Goal: Information Seeking & Learning: Learn about a topic

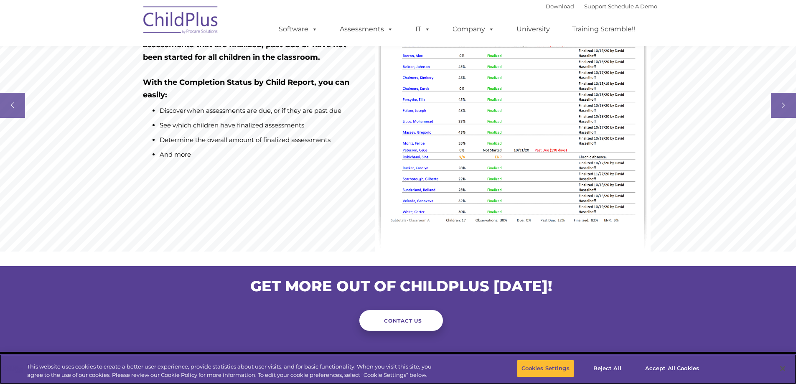
scroll to position [808, 0]
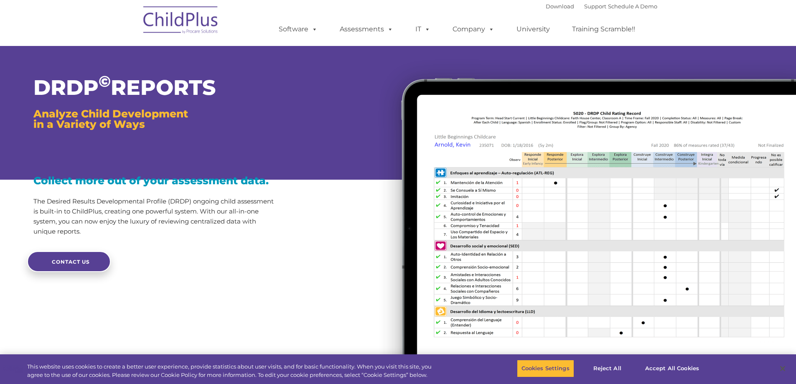
click at [196, 17] on img at bounding box center [181, 21] width 84 height 42
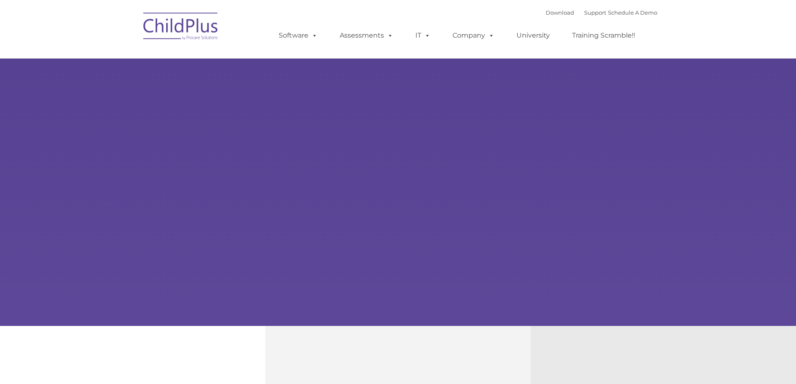
type input ""
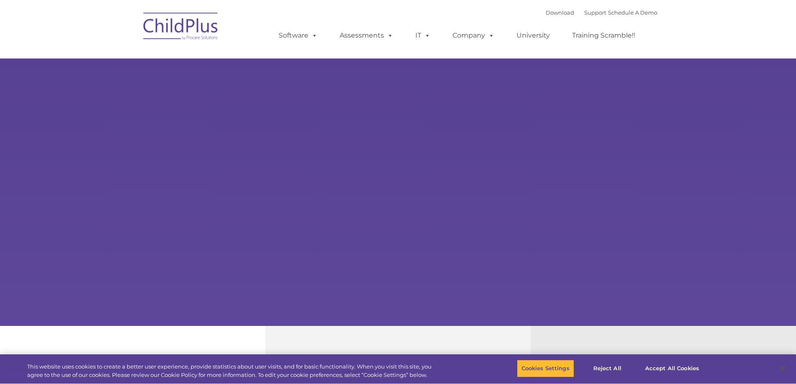
select select "MEDIUM"
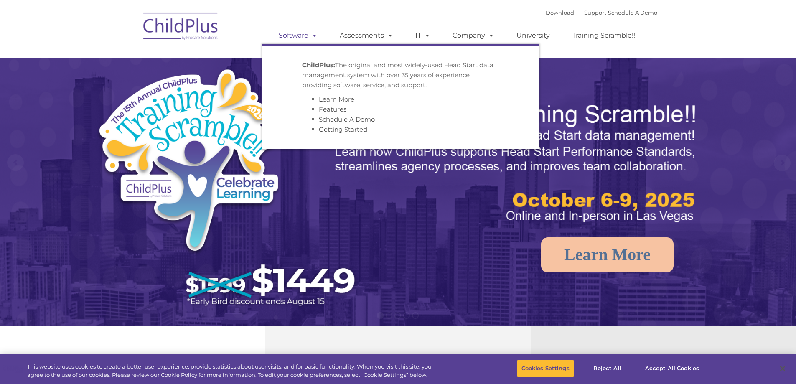
click at [315, 37] on span at bounding box center [312, 35] width 9 height 8
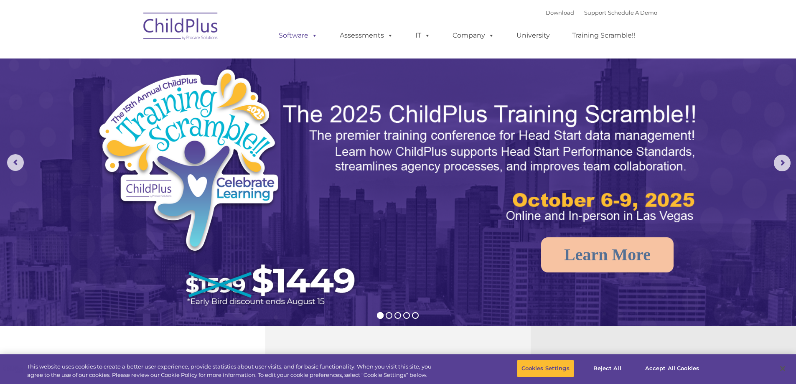
click at [315, 37] on span at bounding box center [312, 35] width 9 height 8
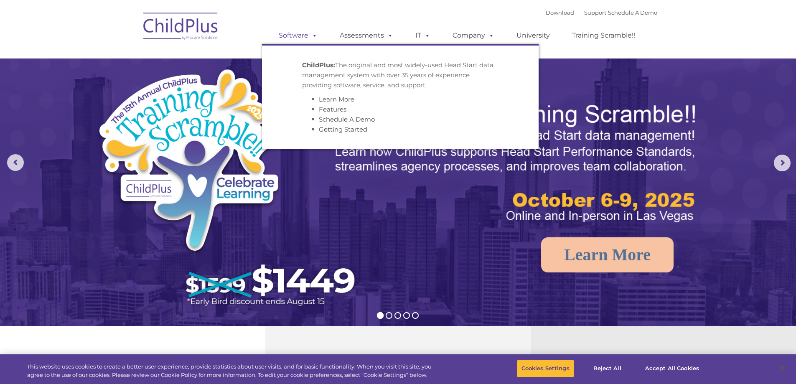
click at [315, 37] on span at bounding box center [312, 35] width 9 height 8
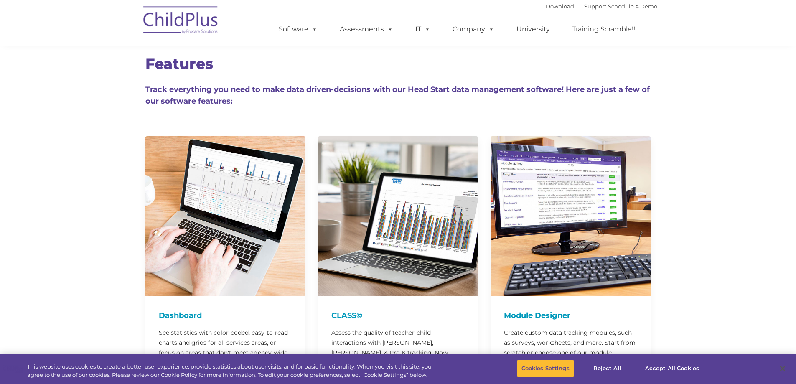
scroll to position [1079, 0]
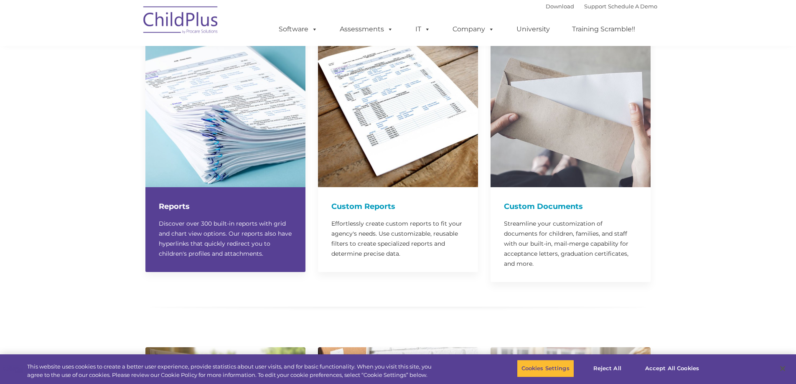
click at [180, 201] on h4 "Reports" at bounding box center [225, 207] width 133 height 12
click at [208, 201] on h4 "Reports" at bounding box center [225, 207] width 133 height 12
click at [202, 154] on img at bounding box center [225, 107] width 160 height 160
click at [273, 243] on p "Discover over 300 built-in reports with grid and chart view options. Our report…" at bounding box center [225, 238] width 133 height 40
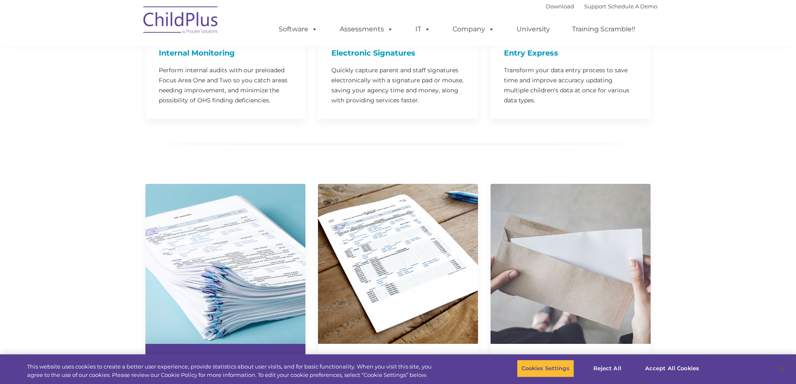
click at [231, 236] on img at bounding box center [225, 264] width 160 height 160
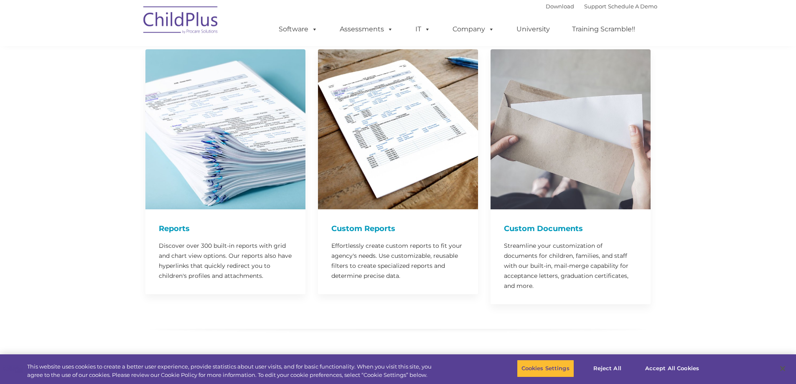
scroll to position [1058, 0]
